Goal: Register for event/course

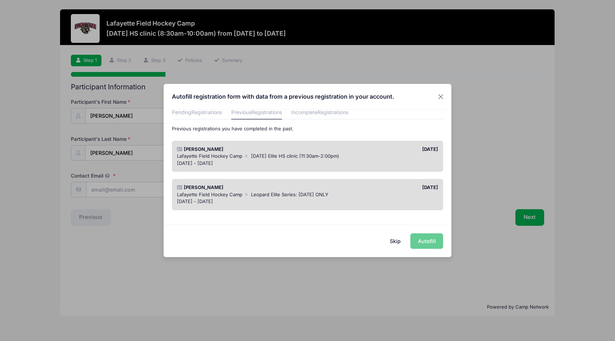
scroll to position [36, 0]
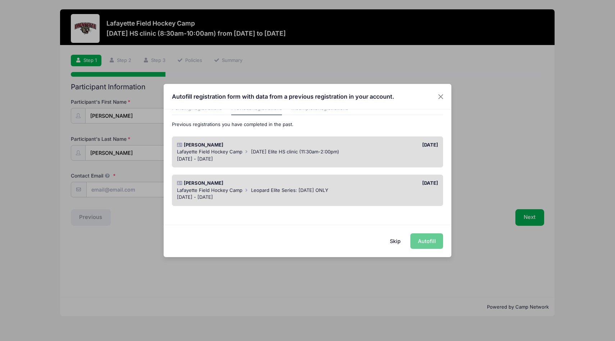
click at [428, 242] on div "Skip Autofill" at bounding box center [308, 240] width 288 height 32
click at [397, 241] on button "Skip" at bounding box center [396, 240] width 26 height 15
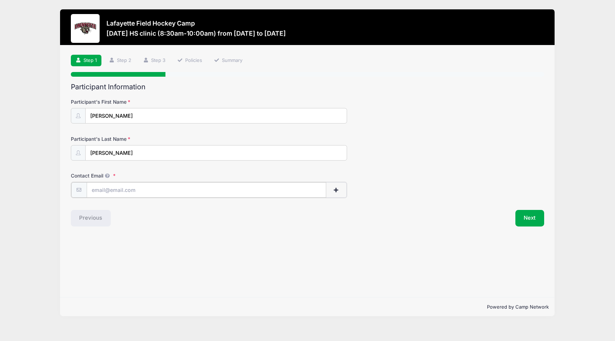
click at [145, 192] on input "Contact Email" at bounding box center [206, 189] width 239 height 15
type input "[EMAIL_ADDRESS][DOMAIN_NAME]"
click at [537, 217] on button "Next" at bounding box center [529, 217] width 29 height 17
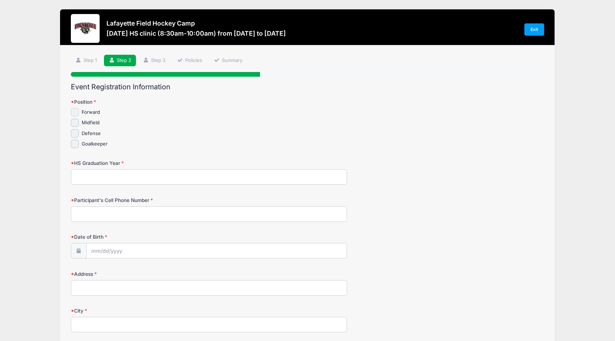
click at [75, 114] on input "Forward" at bounding box center [75, 112] width 8 height 8
checkbox input "true"
click at [87, 171] on input "HS Graduation Year" at bounding box center [209, 176] width 276 height 15
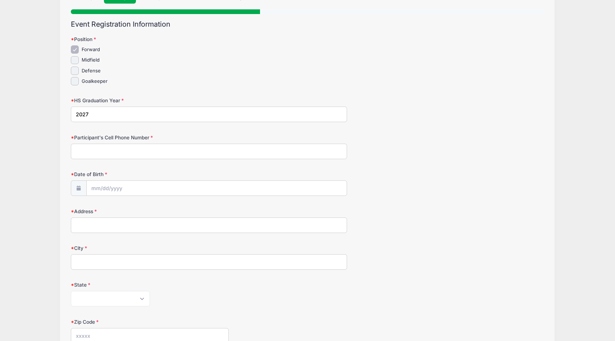
scroll to position [63, 0]
type input "2027"
click at [81, 152] on input "Participant's Cell Phone Number" at bounding box center [209, 150] width 276 height 15
type input "[PHONE_NUMBER]"
click at [112, 188] on input "Date of Birth" at bounding box center [217, 187] width 260 height 15
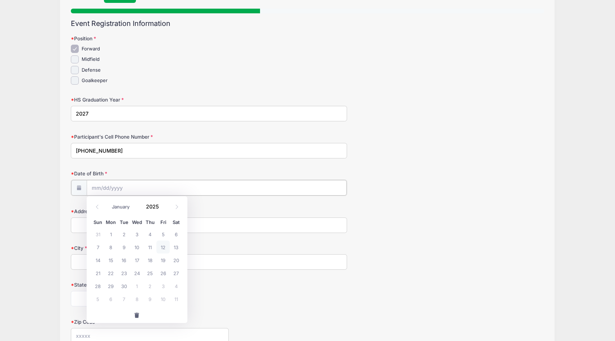
click at [111, 188] on input "Date of Birth" at bounding box center [217, 187] width 260 height 15
click at [111, 182] on input "Date of Birth" at bounding box center [217, 187] width 260 height 15
click at [178, 208] on icon at bounding box center [176, 206] width 5 height 5
select select "10"
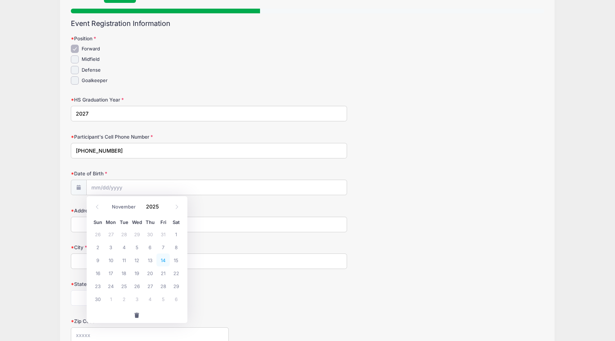
click at [164, 261] on span "14" at bounding box center [162, 259] width 13 height 13
type input "[DATE]"
click at [120, 188] on input "[DATE]" at bounding box center [217, 187] width 260 height 15
click at [163, 208] on span at bounding box center [163, 208] width 5 height 5
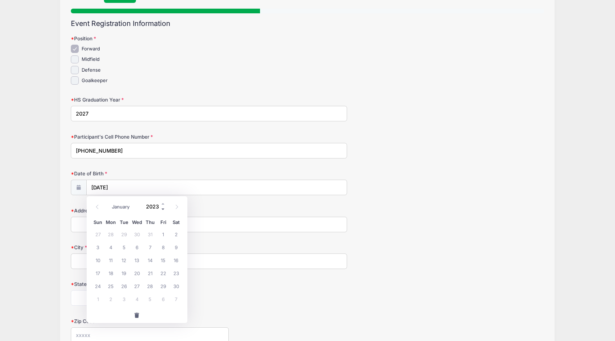
click at [163, 208] on span at bounding box center [163, 208] width 5 height 5
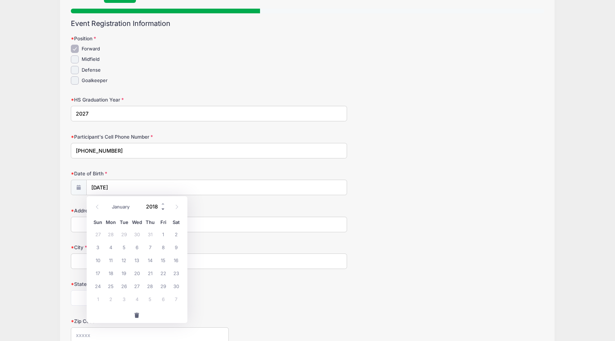
click at [163, 208] on span at bounding box center [163, 208] width 5 height 5
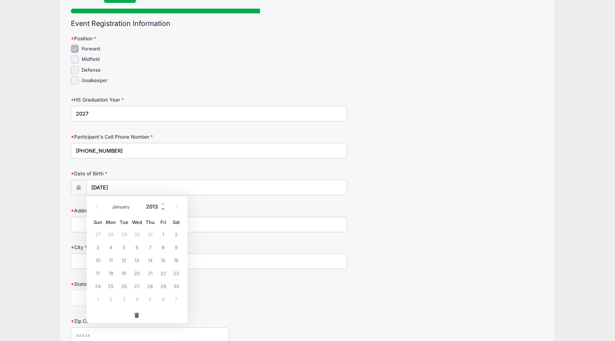
click at [163, 208] on span at bounding box center [163, 208] width 5 height 5
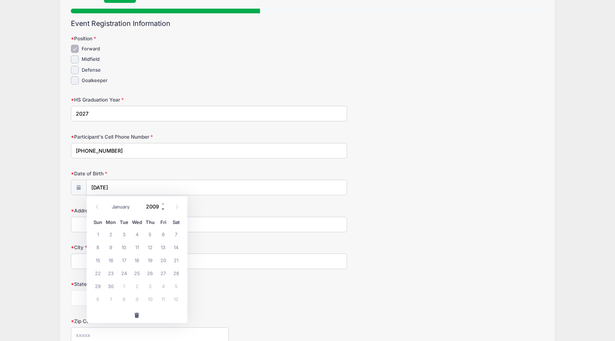
type input "2008"
click at [170, 187] on input "[DATE]" at bounding box center [217, 187] width 260 height 15
click at [165, 265] on span "14" at bounding box center [162, 259] width 13 height 13
type input "[DATE]"
click at [149, 225] on input "Address" at bounding box center [209, 223] width 276 height 15
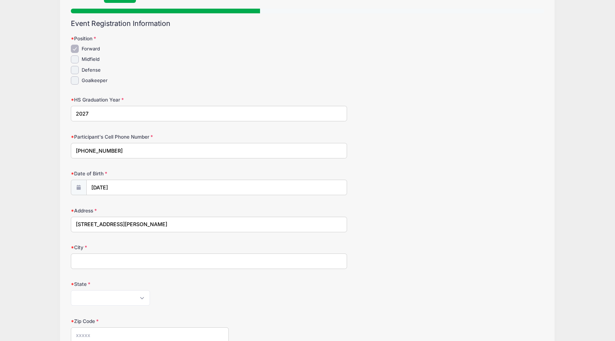
type input "[STREET_ADDRESS][PERSON_NAME]"
type input "Greencastle"
select select "PA"
click at [71, 290] on select "[US_STATE] [US_STATE] [US_STATE] [US_STATE] [US_STATE] Armed Forces Africa Arme…" at bounding box center [110, 297] width 79 height 15
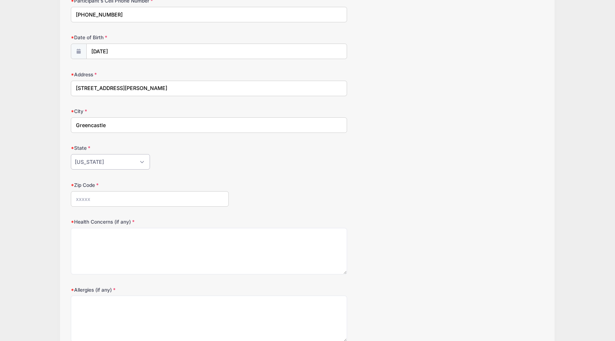
scroll to position [208, 0]
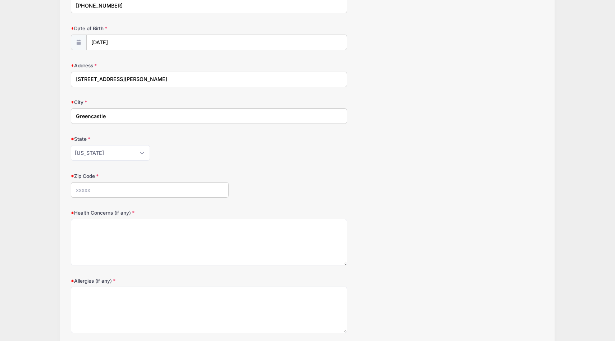
click at [163, 188] on input "Zip Code" at bounding box center [150, 189] width 158 height 15
type input "17225"
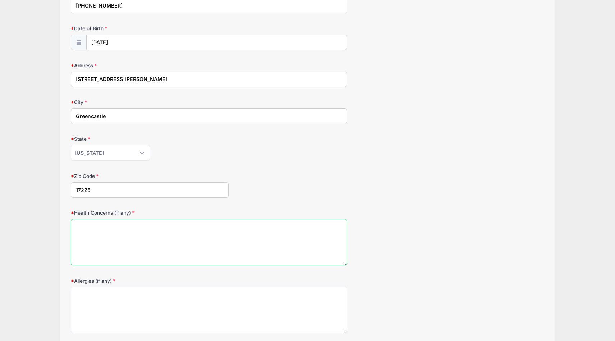
click at [83, 232] on textarea "Health Concerns (if any)" at bounding box center [209, 242] width 276 height 46
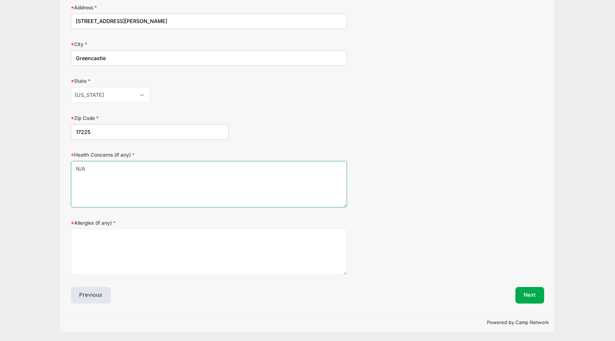
type textarea "N/A"
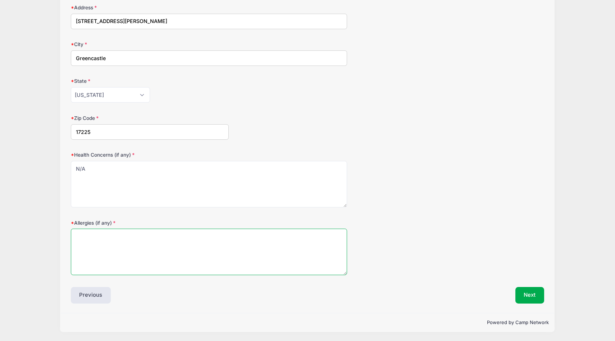
click at [122, 236] on textarea "Allergies (if any)" at bounding box center [209, 251] width 276 height 46
type textarea "N/A"
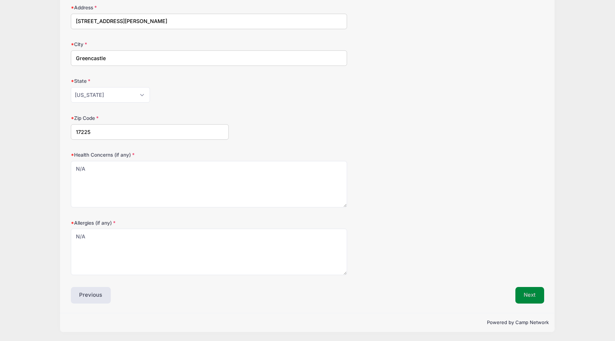
click at [534, 293] on button "Next" at bounding box center [529, 295] width 29 height 17
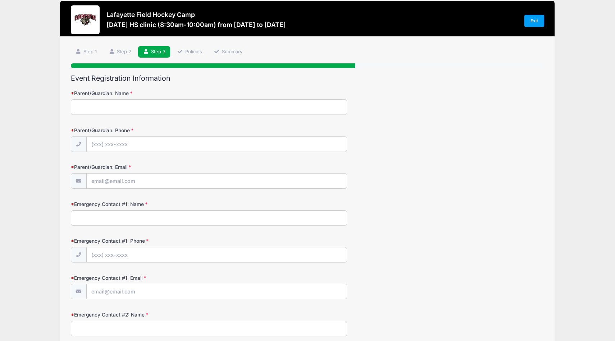
scroll to position [0, 0]
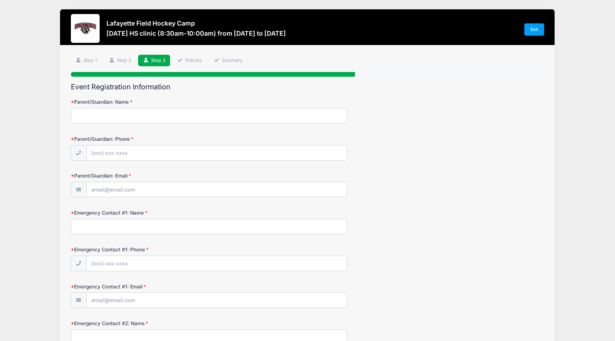
click at [251, 111] on input "Parent/Guardian: Name" at bounding box center [209, 115] width 276 height 15
type input "[PERSON_NAME]"
type input "[PHONE_NUMBER]"
click at [220, 188] on input "Parent/Guardian: Email" at bounding box center [217, 189] width 260 height 15
type input "[EMAIL_ADDRESS][DOMAIN_NAME]"
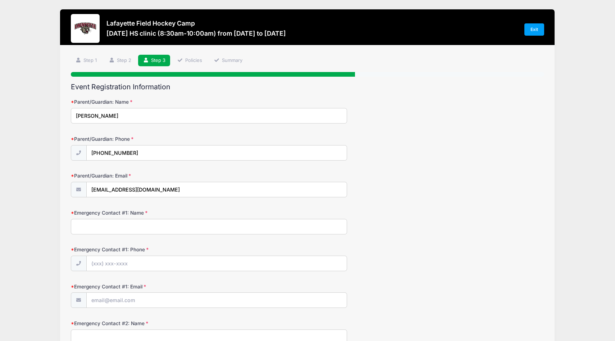
click at [187, 222] on input "Emergency Contact #1: Name" at bounding box center [209, 226] width 276 height 15
type input "[PERSON_NAME]"
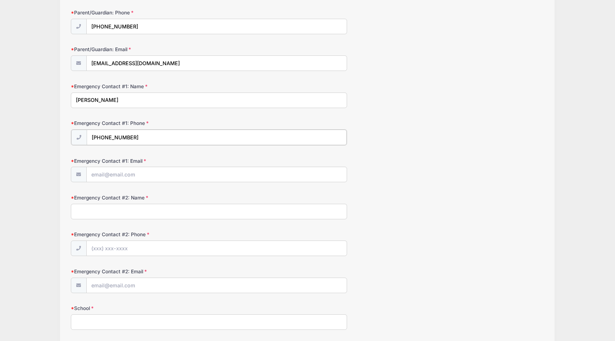
scroll to position [129, 0]
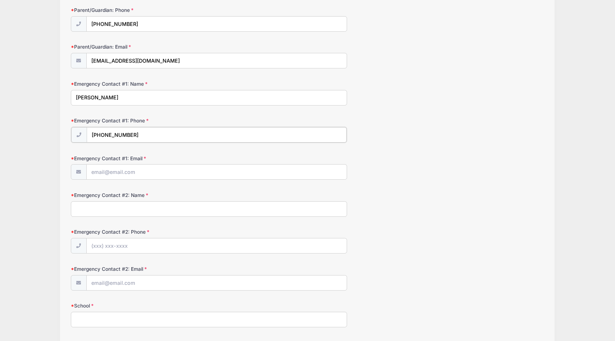
type input "[PHONE_NUMBER]"
click at [154, 167] on input "Emergency Contact #1: Email" at bounding box center [217, 171] width 260 height 15
type input "[EMAIL_ADDRESS][DOMAIN_NAME]"
click at [141, 207] on input "Emergency Contact #2: Name" at bounding box center [209, 207] width 276 height 15
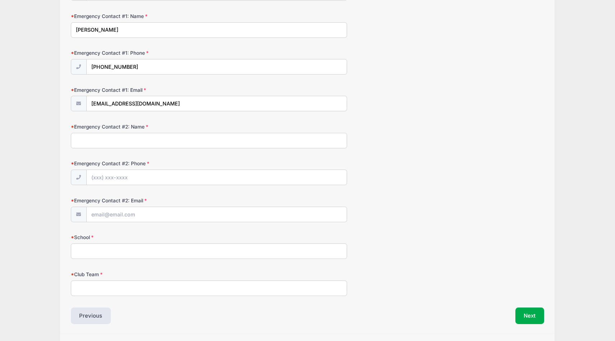
scroll to position [197, 0]
type input "[PERSON_NAME]"
type input "[PHONE_NUMBER]"
click at [149, 206] on input "Emergency Contact #2: Email" at bounding box center [217, 213] width 260 height 15
type input "K"
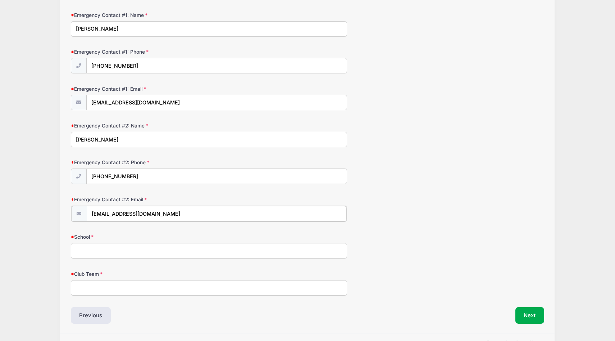
type input "[EMAIL_ADDRESS][DOMAIN_NAME]"
type input "Greencastle-[GEOGRAPHIC_DATA]"
type input "[US_STATE] Legacy"
click at [532, 317] on button "Next" at bounding box center [529, 314] width 29 height 17
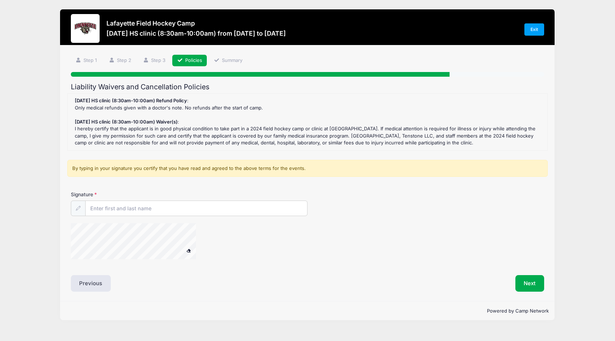
scroll to position [0, 0]
click at [224, 207] on input "Signature" at bounding box center [197, 208] width 222 height 15
type input "[PERSON_NAME]"
click at [188, 250] on span at bounding box center [188, 250] width 5 height 4
click at [156, 205] on input "[PERSON_NAME]" at bounding box center [197, 208] width 222 height 15
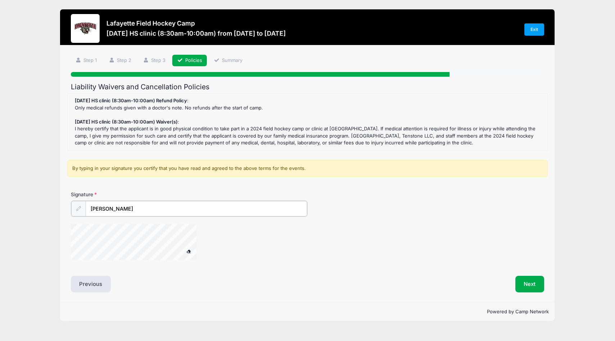
click at [182, 246] on button at bounding box center [188, 250] width 13 height 9
click at [531, 280] on button "Next" at bounding box center [529, 283] width 29 height 17
click at [96, 273] on div "Liability Waivers and Cancellation Policies [DATE] HS clinic (8:30am-10:00am) R…" at bounding box center [308, 187] width 474 height 209
click at [80, 210] on icon at bounding box center [78, 208] width 5 height 5
click at [78, 209] on icon at bounding box center [78, 208] width 5 height 5
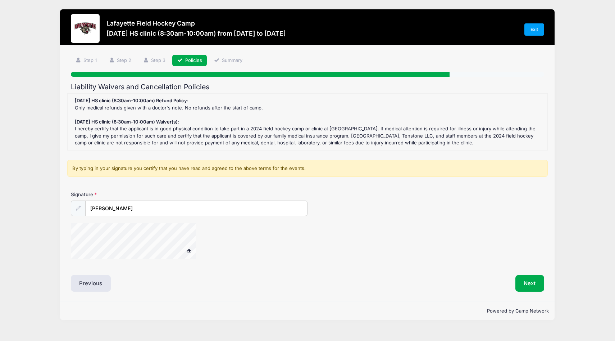
click at [189, 250] on span at bounding box center [188, 250] width 5 height 4
click at [189, 248] on span at bounding box center [188, 250] width 5 height 4
click at [537, 286] on button "Next" at bounding box center [529, 283] width 29 height 17
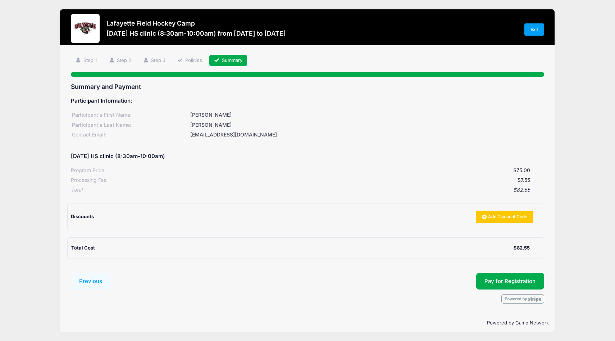
scroll to position [0, 0]
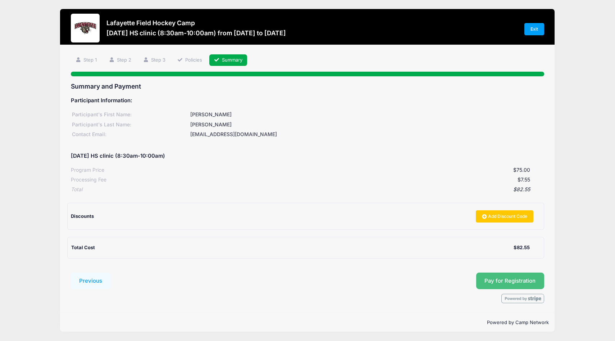
click at [513, 284] on button "Pay for Registration" at bounding box center [510, 280] width 68 height 17
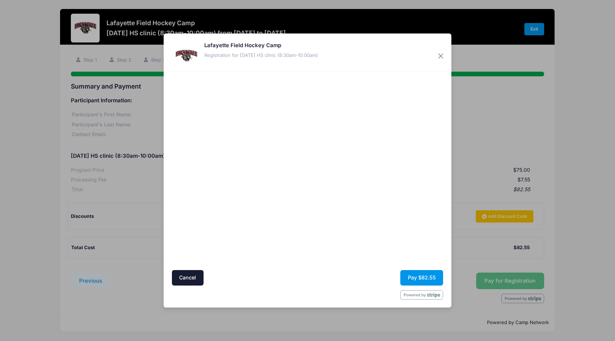
click at [425, 275] on button "Pay $82.55" at bounding box center [421, 277] width 43 height 15
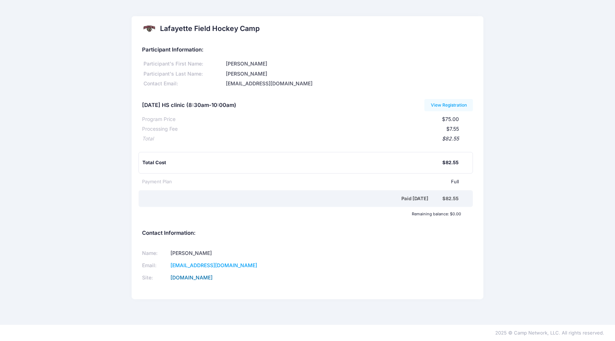
click at [213, 278] on link "[DOMAIN_NAME]" at bounding box center [191, 277] width 42 height 6
